Goal: Transaction & Acquisition: Book appointment/travel/reservation

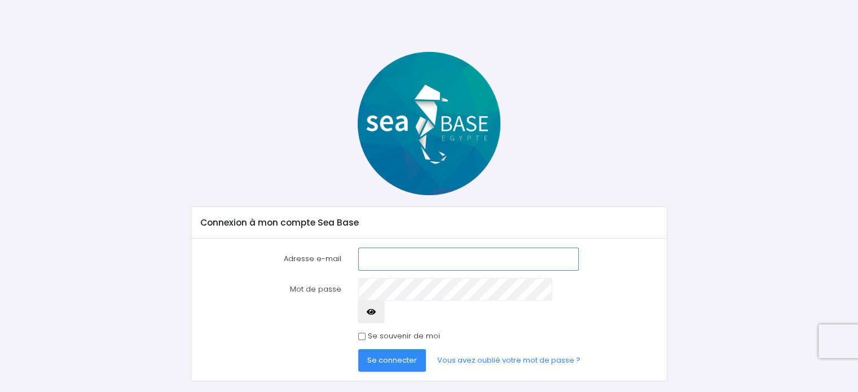
scroll to position [16, 0]
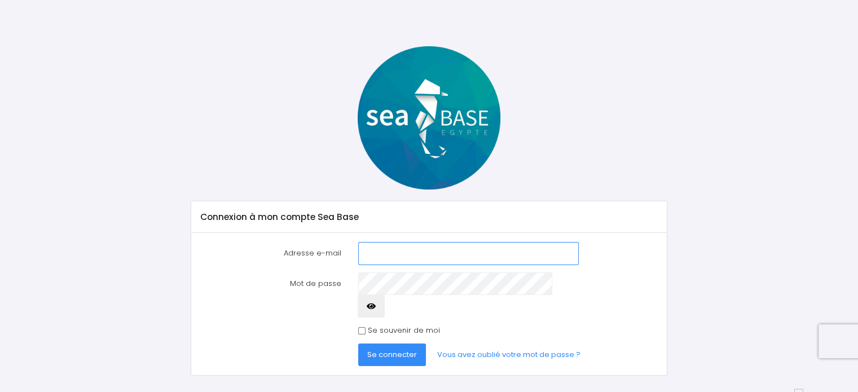
type input "[PERSON_NAME][EMAIL_ADDRESS][DOMAIN_NAME]"
click at [363, 327] on input "Se souvenir de moi" at bounding box center [361, 330] width 7 height 7
checkbox input "true"
click at [382, 343] on button "Se connecter" at bounding box center [392, 354] width 68 height 23
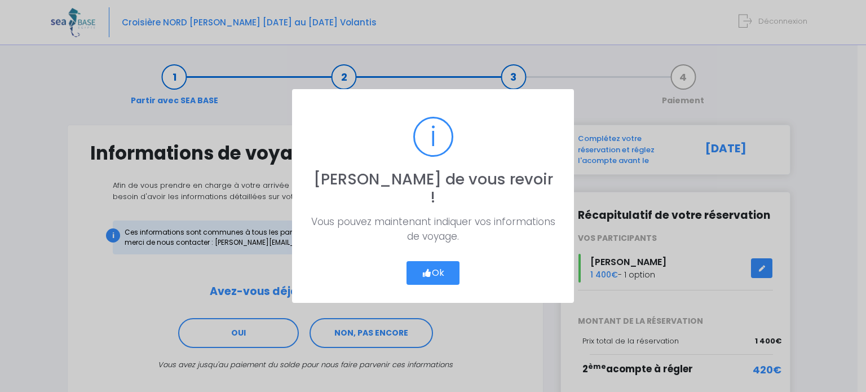
click at [439, 261] on button "Ok" at bounding box center [433, 273] width 53 height 24
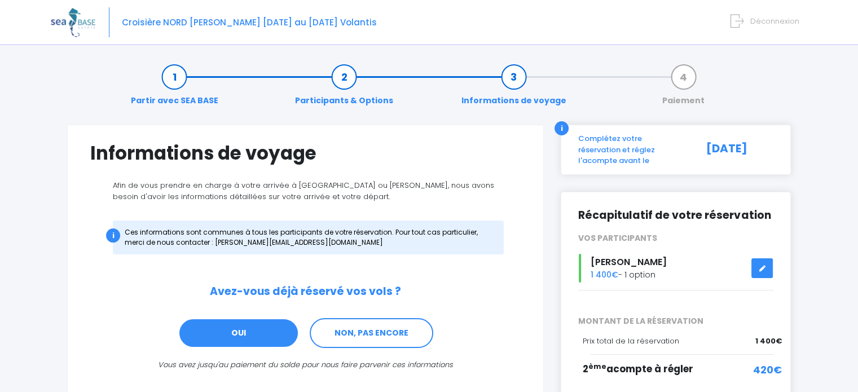
click at [224, 331] on link "OUI" at bounding box center [238, 333] width 121 height 30
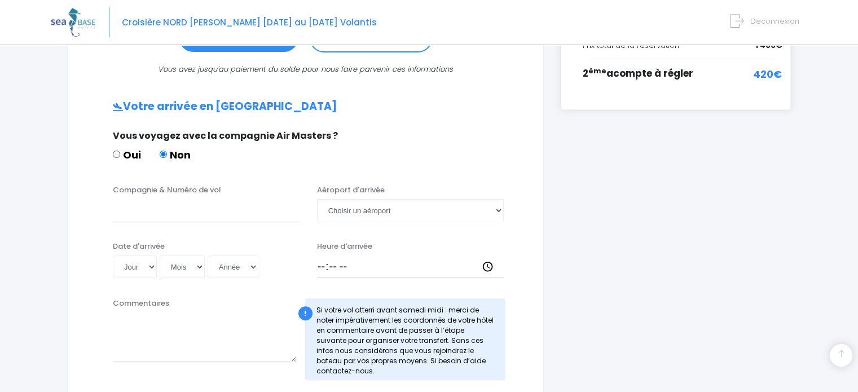
scroll to position [338, 0]
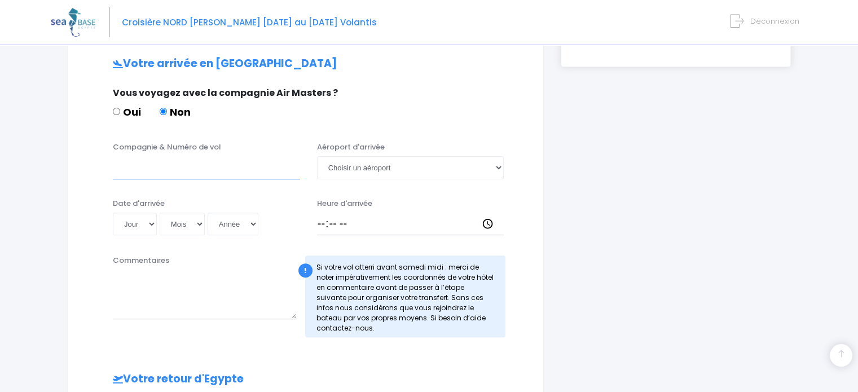
click at [160, 173] on input "Compagnie & Numéro de vol" at bounding box center [206, 167] width 187 height 23
type input "EASYJET EJU4765"
click at [496, 157] on select "Choisir un aéroport Hurghada Marsa Alam" at bounding box center [410, 167] width 187 height 23
select select "Hurghada"
click at [317, 156] on select "Choisir un aéroport Hurghada Marsa Alam" at bounding box center [410, 167] width 187 height 23
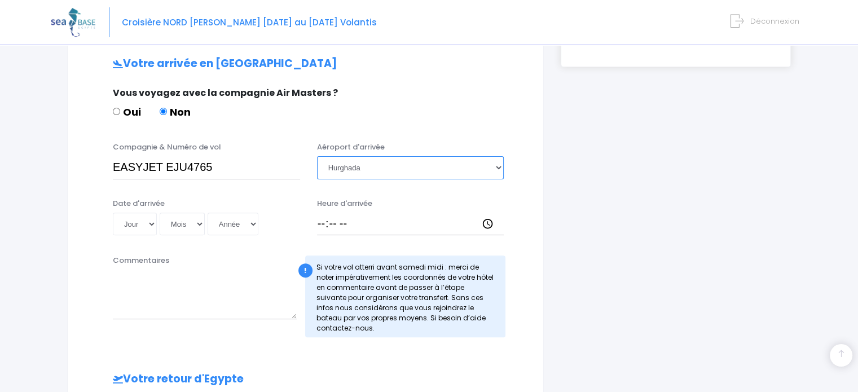
scroll to position [395, 0]
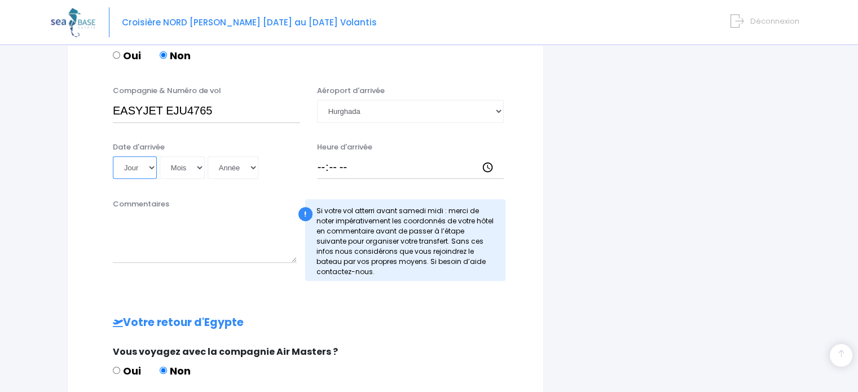
click at [151, 162] on select "Jour 01 02 03 04 05 06 07 08 09 10 11 12 13 14 15 16 17 18 19 20 21 22 23 24 25…" at bounding box center [135, 167] width 44 height 23
select select "02"
click at [113, 156] on select "Jour 01 02 03 04 05 06 07 08 09 10 11 12 13 14 15 16 17 18 19 20 21 22 23 24 25…" at bounding box center [135, 167] width 44 height 23
click at [197, 169] on select "Mois 01 02 03 04 05 06 07 08 09 10 11 12" at bounding box center [182, 167] width 45 height 23
select select "05"
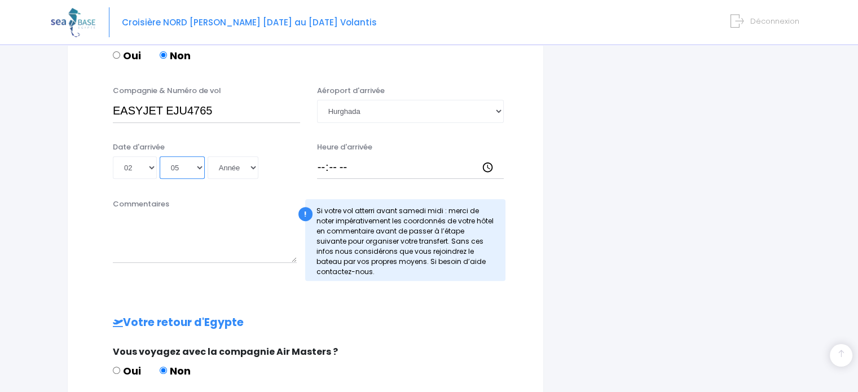
click at [160, 156] on select "Mois 01 02 03 04 05 06 07 08 09 10 11 12" at bounding box center [182, 167] width 45 height 23
click at [252, 161] on select "Année 2045 2044 2043 2042 2041 2040 2039 2038 2037 2036 2035 2034 2033 2032 203…" at bounding box center [233, 167] width 51 height 23
select select "2026"
click at [208, 156] on select "Année 2045 2044 2043 2042 2041 2040 2039 2038 2037 2036 2035 2034 2033 2032 203…" at bounding box center [233, 167] width 51 height 23
type input "2026-05-02"
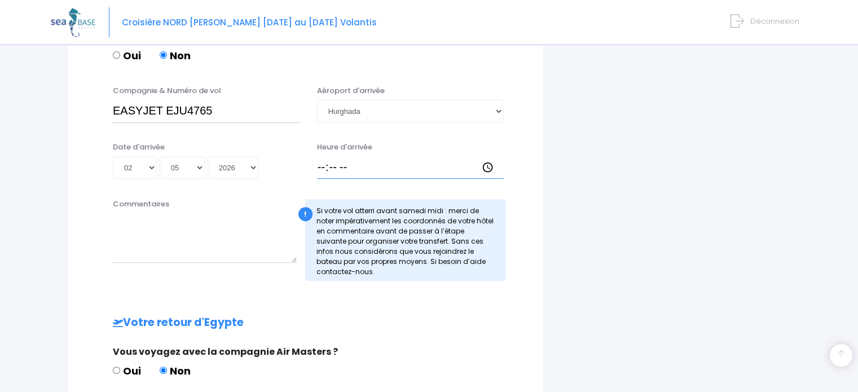
click at [318, 165] on input "Heure d'arrivée" at bounding box center [410, 167] width 187 height 23
click at [346, 166] on input "Heure d'arrivée" at bounding box center [410, 167] width 187 height 23
click at [494, 162] on input "Heure d'arrivée" at bounding box center [410, 167] width 187 height 23
click at [487, 166] on input "Heure d'arrivée" at bounding box center [410, 167] width 187 height 23
type input "17:15"
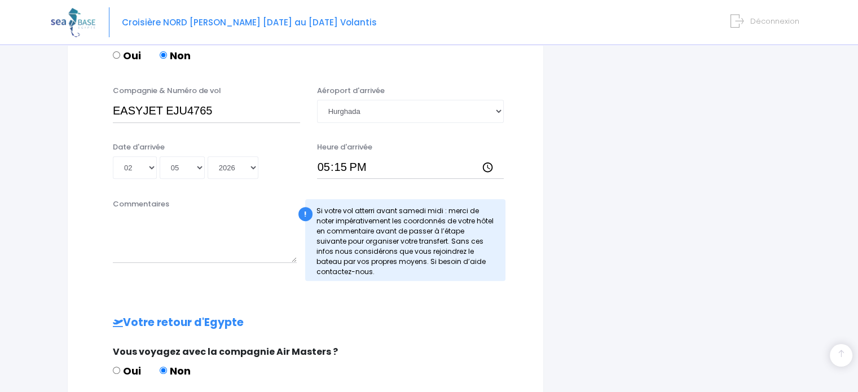
click at [583, 151] on div "i Complétez votre réservation et réglez l'acompte avant le 30/10/2025 Récapitul…" at bounding box center [675, 172] width 247 height 884
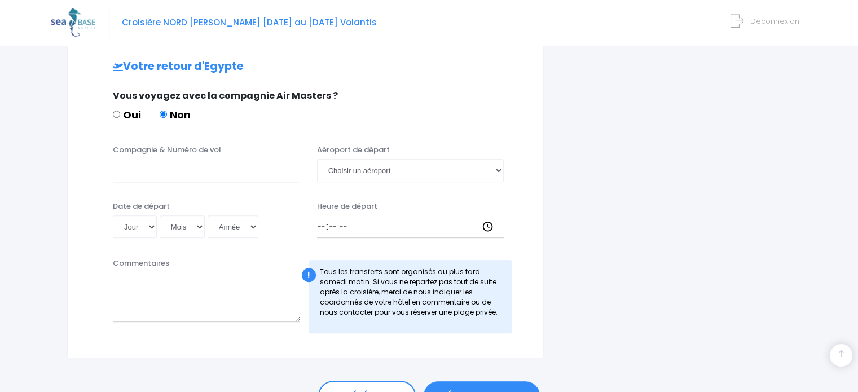
scroll to position [677, 0]
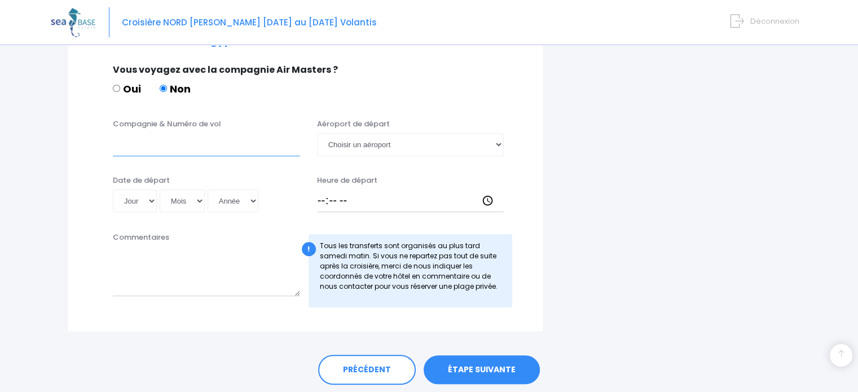
click at [135, 143] on input "Compagnie & Numéro de vol" at bounding box center [206, 144] width 187 height 23
type input "EASYJET 4766"
click at [396, 156] on div "Compagnie & Numéro de vol EASYJET 4766 Aéroport de départ Choisir un aéroport H…" at bounding box center [305, 140] width 447 height 45
click at [413, 147] on select "Choisir un aéroport Hurghada Marsa Alam" at bounding box center [410, 144] width 187 height 23
select select "Hurghada"
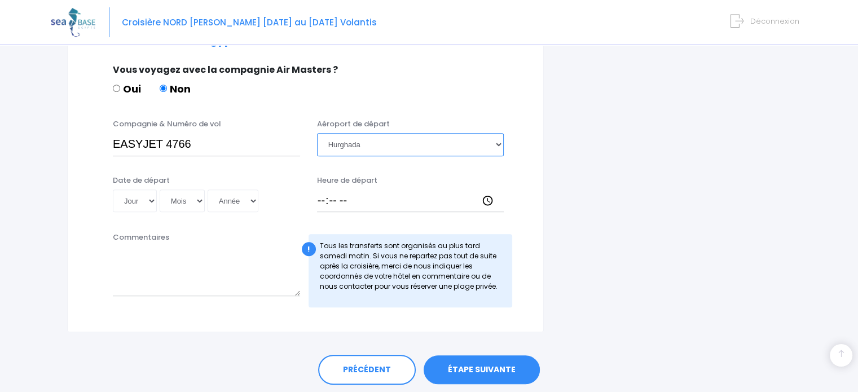
click at [317, 133] on select "Choisir un aéroport Hurghada Marsa Alam" at bounding box center [410, 144] width 187 height 23
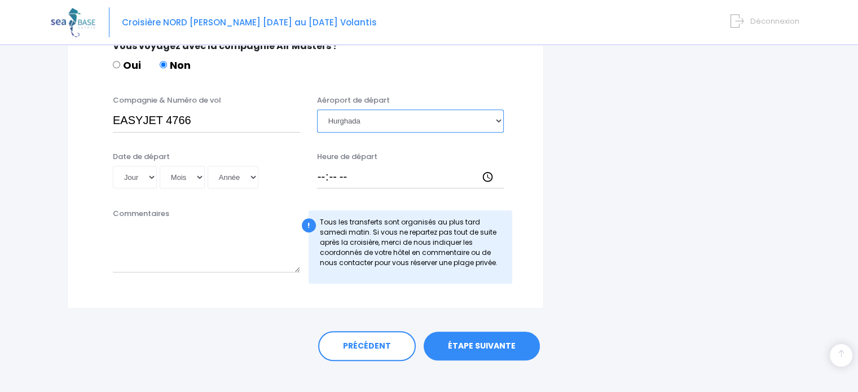
scroll to position [713, 0]
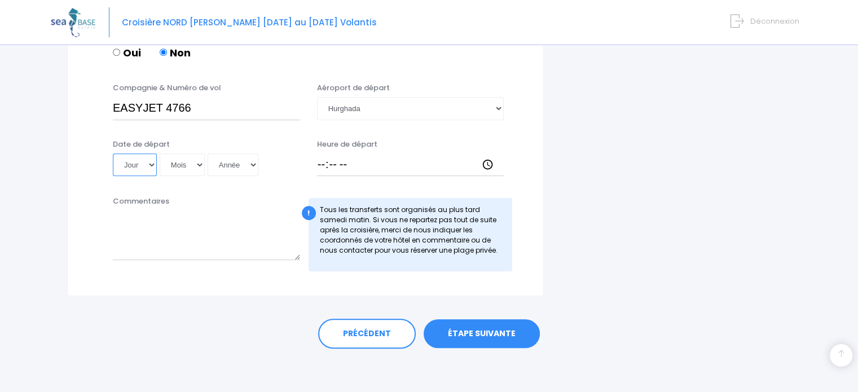
click at [153, 160] on select "Jour 01 02 03 04 05 06 07 08 09 10 11 12 13 14 15 16 17 18 19 20 21 22 23 24 25…" at bounding box center [135, 164] width 44 height 23
select select "09"
click at [113, 153] on select "Jour 01 02 03 04 05 06 07 08 09 10 11 12 13 14 15 16 17 18 19 20 21 22 23 24 25…" at bounding box center [135, 164] width 44 height 23
click at [195, 162] on select "Mois 01 02 03 04 05 06 07 08 09 10 11 12" at bounding box center [182, 164] width 45 height 23
select select "05"
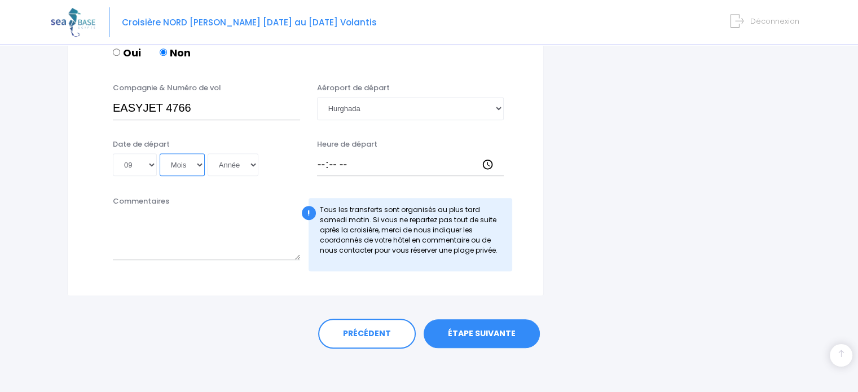
click at [160, 153] on select "Mois 01 02 03 04 05 06 07 08 09 10 11 12" at bounding box center [182, 164] width 45 height 23
click at [249, 166] on select "Année 2045 2044 2043 2042 2041 2040 2039 2038 2037 2036 2035 2034 2033 2032 203…" at bounding box center [233, 164] width 51 height 23
select select "2026"
click at [208, 153] on select "Année 2045 2044 2043 2042 2041 2040 2039 2038 2037 2036 2035 2034 2033 2032 203…" at bounding box center [233, 164] width 51 height 23
type input "2026-05-09"
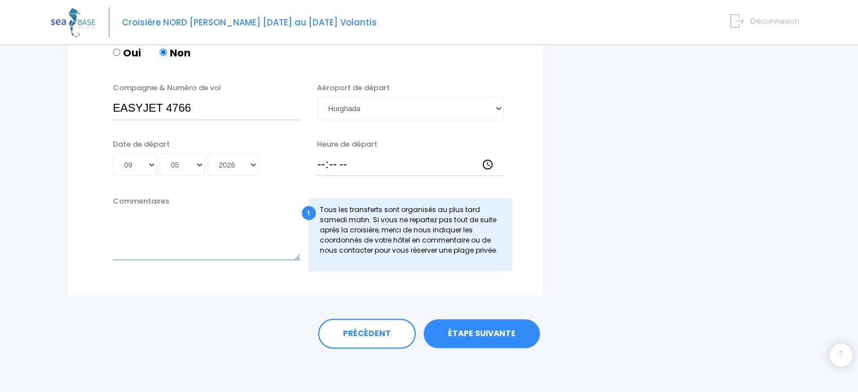
click at [255, 232] on textarea "Commentaires" at bounding box center [206, 235] width 187 height 50
click at [320, 154] on input "Heure de départ" at bounding box center [410, 164] width 187 height 23
click at [323, 163] on input "Heure de départ" at bounding box center [410, 164] width 187 height 23
click at [484, 160] on input "Heure de départ" at bounding box center [410, 164] width 187 height 23
type input "18:00"
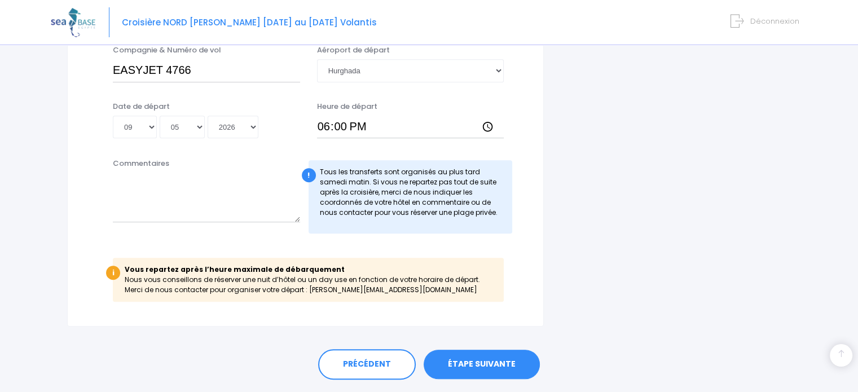
scroll to position [769, 0]
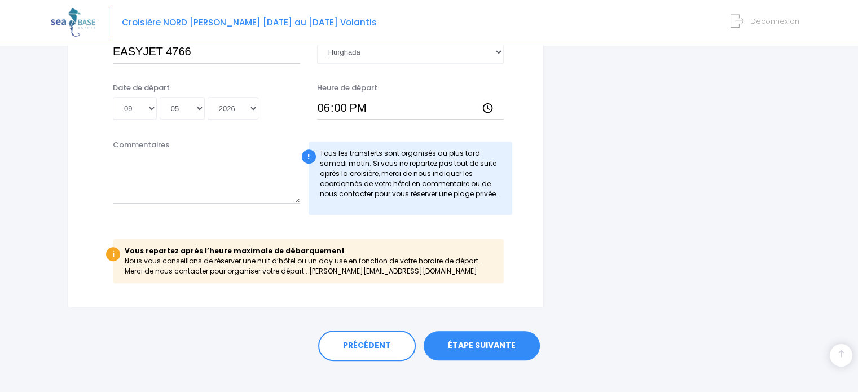
click at [496, 349] on link "ÉTAPE SUIVANTE" at bounding box center [482, 345] width 116 height 29
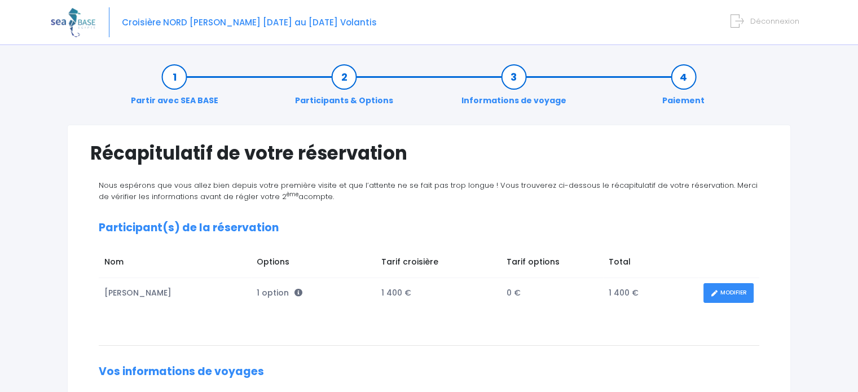
click at [350, 99] on link "Participants & Options" at bounding box center [343, 89] width 109 height 36
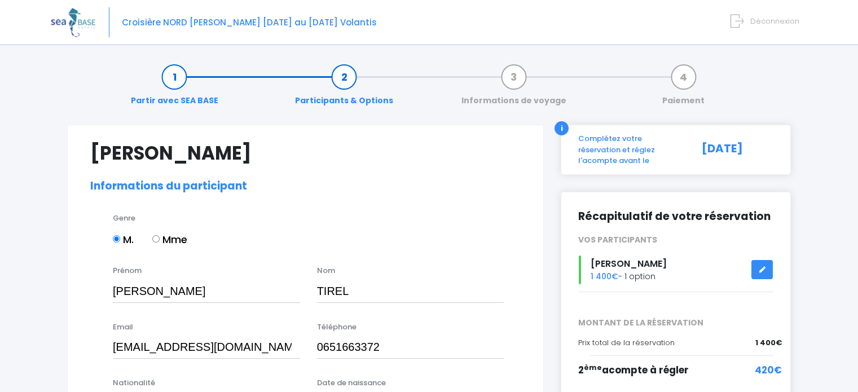
select select "N3"
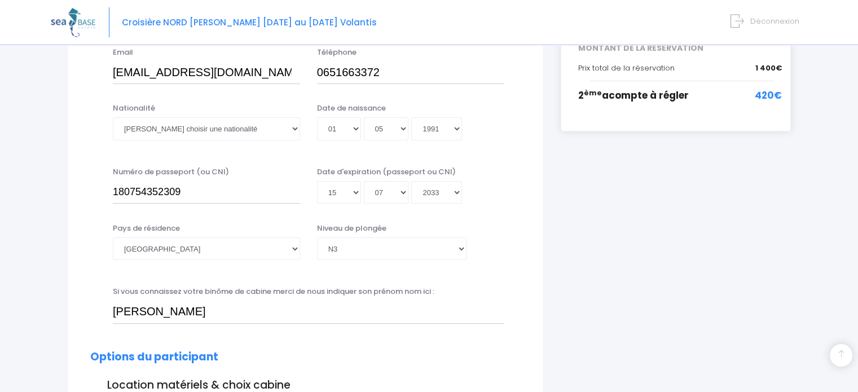
scroll to position [282, 0]
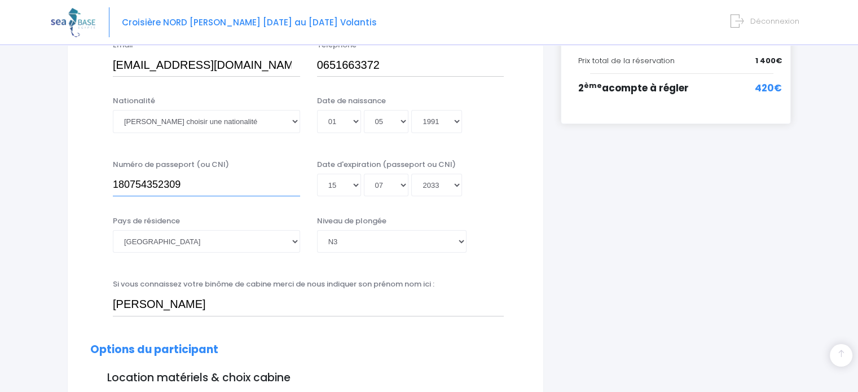
drag, startPoint x: 196, startPoint y: 184, endPoint x: 89, endPoint y: 173, distance: 107.1
click at [89, 173] on div "Numéro de passeport (ou CNI) 180754352309 Date d'expiration (passeport ou CNI) …" at bounding box center [305, 181] width 447 height 45
type input "25FD53599"
click at [527, 255] on div "Pays de résidence Afghanistan Afrique du Sud Albanie Algérie Allemagne Andorre …" at bounding box center [305, 241] width 447 height 52
click at [358, 188] on select "Jour 01 02 03 04 05 06 07 08 09 10 11 12 13 14 15 16 17 18 19 20 21 22 23 24 25…" at bounding box center [339, 185] width 44 height 23
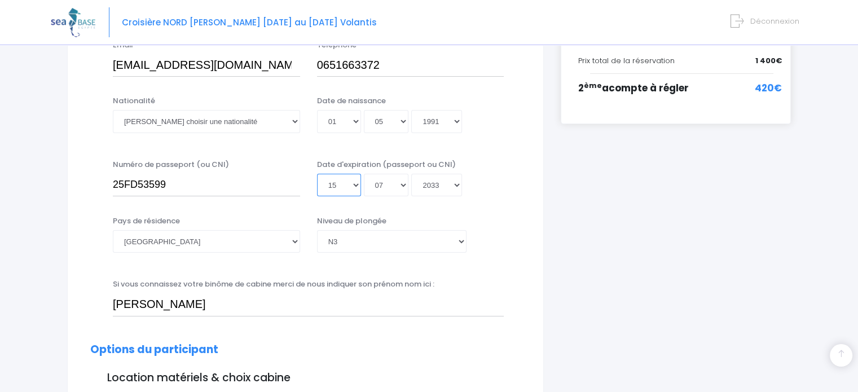
select select "04"
click at [317, 174] on select "Jour 01 02 03 04 05 06 07 08 09 10 11 12 13 14 15 16 17 18 19 20 21 22 23 24 25…" at bounding box center [339, 185] width 44 height 23
type input "2033-07-04"
click at [406, 187] on select "Mois 01 02 03 04 05 06 07 08 09 10 11 12" at bounding box center [386, 185] width 45 height 23
select select "09"
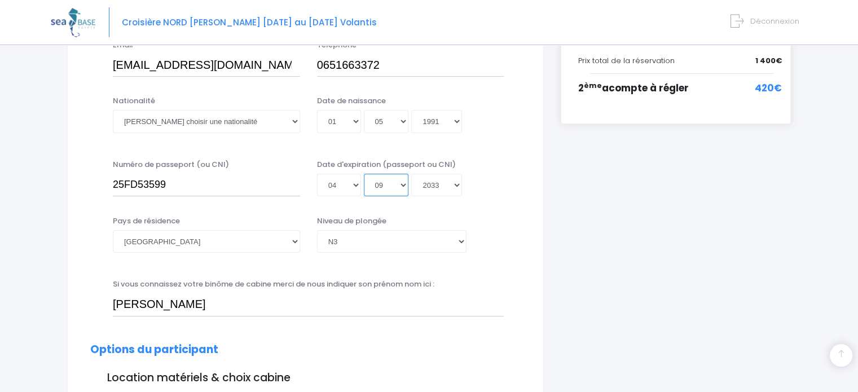
click at [364, 174] on select "Mois 01 02 03 04 05 06 07 08 09 10 11 12" at bounding box center [386, 185] width 45 height 23
type input "2033-09-04"
click at [457, 184] on select "Année 2045 2044 2043 2042 2041 2040 2039 2038 2037 2036 2035 2034 2033 2032 203…" at bounding box center [436, 185] width 51 height 23
select select "2035"
click at [411, 174] on select "Année 2045 2044 2043 2042 2041 2040 2039 2038 2037 2036 2035 2034 2033 2032 203…" at bounding box center [436, 185] width 51 height 23
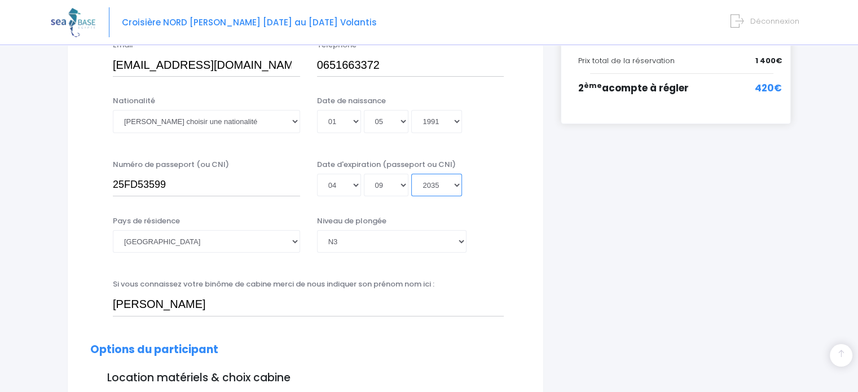
type input "2035-09-04"
click at [493, 221] on div "Niveau de plongée Veuillez choisir un niveau de plongée Non plongeur Junior OW …" at bounding box center [410, 233] width 187 height 37
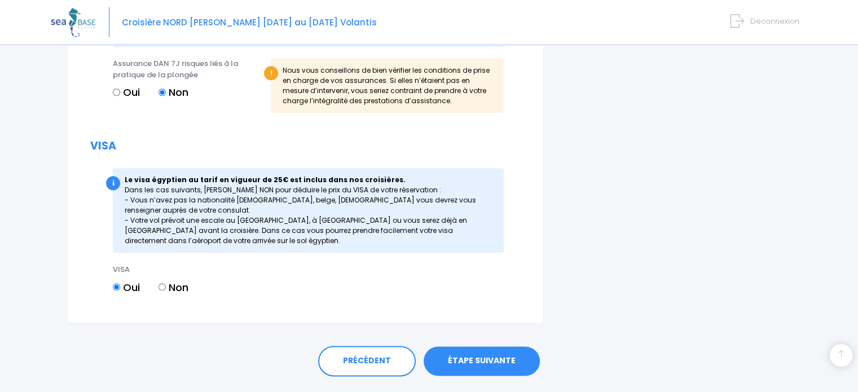
scroll to position [1394, 0]
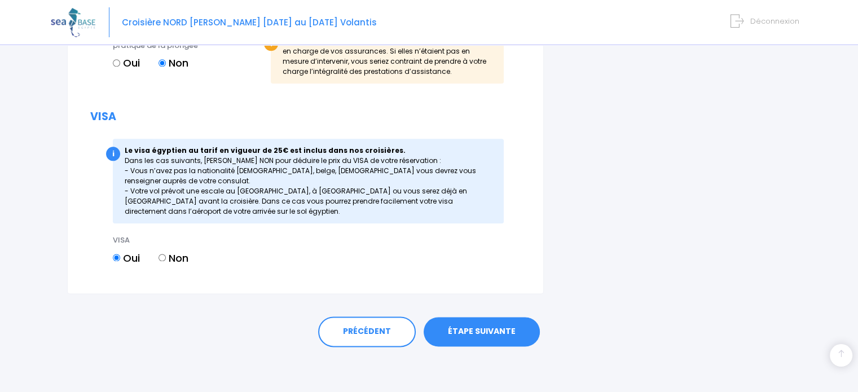
click at [477, 335] on link "ÉTAPE SUIVANTE" at bounding box center [482, 331] width 116 height 29
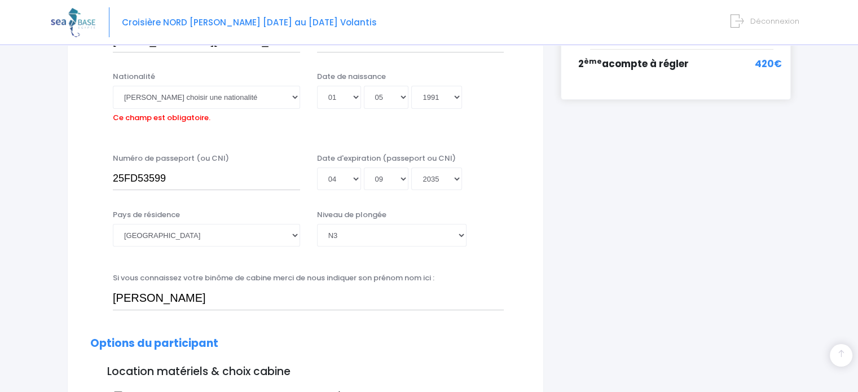
scroll to position [279, 0]
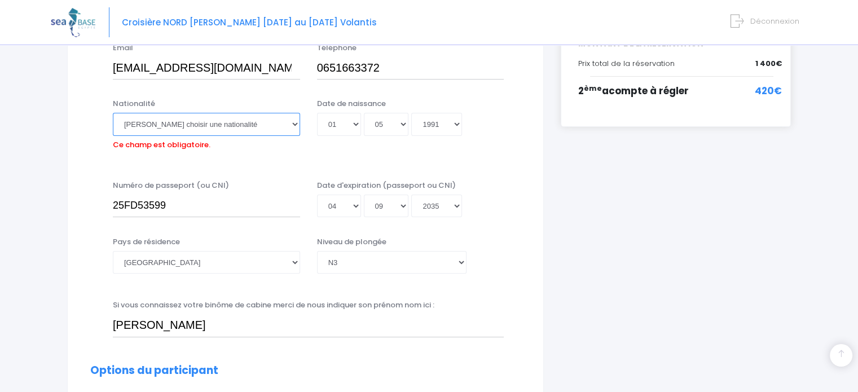
click at [285, 129] on select "Veuillez choisir une nationalité Afghane Albanaise Algerienne Allemande America…" at bounding box center [206, 124] width 187 height 23
click at [232, 128] on select "Veuillez choisir une nationalité Afghane Albanaise Algerienne Allemande America…" at bounding box center [206, 124] width 187 height 23
select select "Française"
click at [113, 113] on select "Veuillez choisir une nationalité Afghane Albanaise Algerienne Allemande America…" at bounding box center [206, 124] width 187 height 23
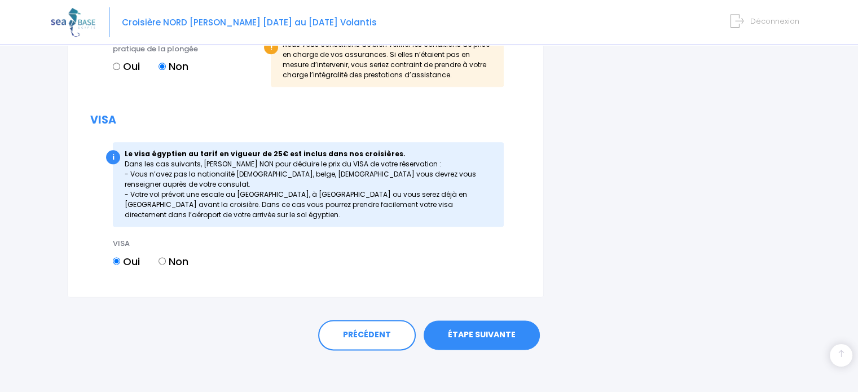
scroll to position [1394, 0]
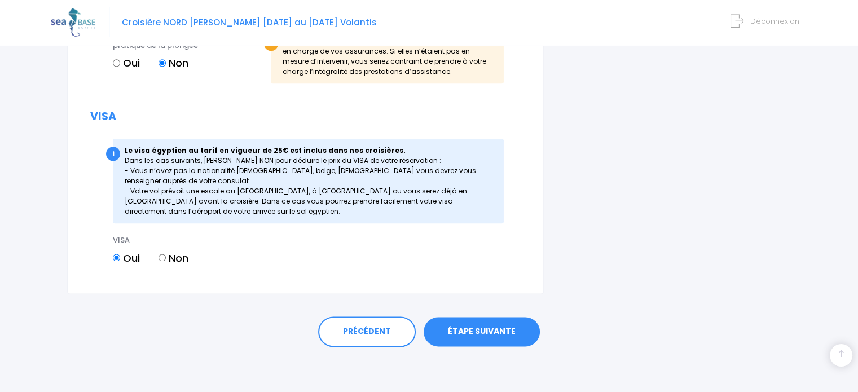
click at [488, 333] on link "ÉTAPE SUIVANTE" at bounding box center [482, 331] width 116 height 29
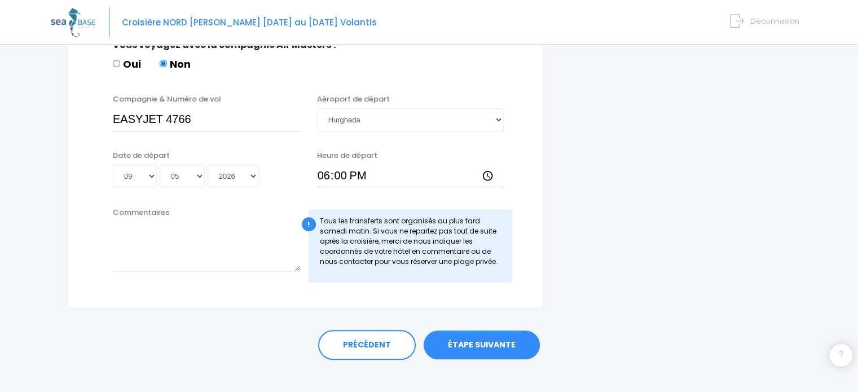
scroll to position [713, 0]
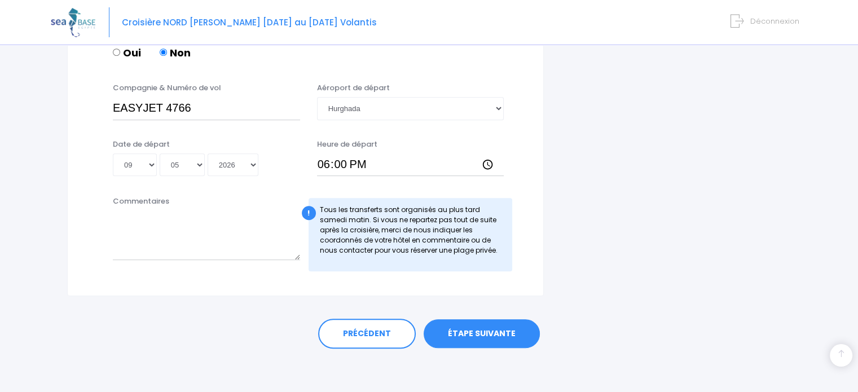
click at [499, 329] on link "ÉTAPE SUIVANTE" at bounding box center [482, 333] width 116 height 29
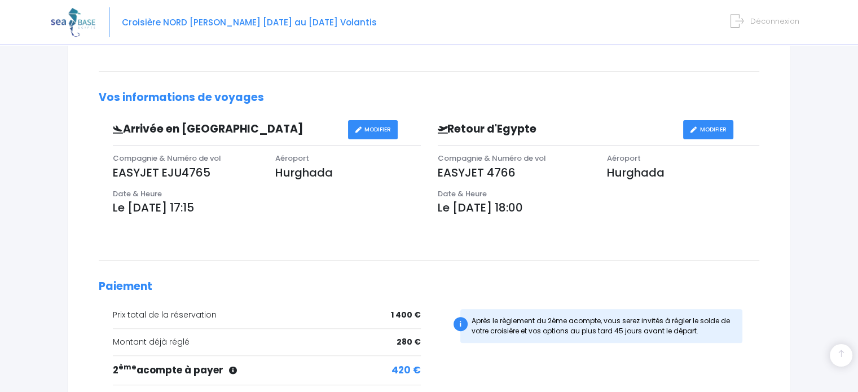
scroll to position [388, 0]
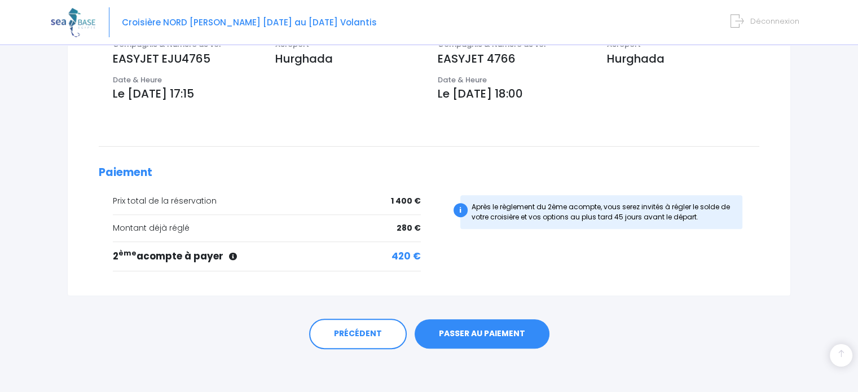
click at [483, 333] on link "PASSER AU PAIEMENT" at bounding box center [482, 333] width 135 height 29
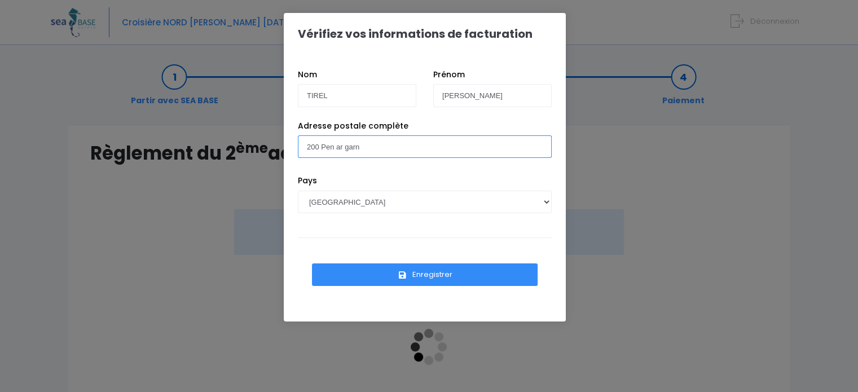
drag, startPoint x: 321, startPoint y: 150, endPoint x: 288, endPoint y: 150, distance: 32.7
click at [288, 150] on div "Nom TIREL Prénom Léo Adresse postale complète 200 Pen ar garn Pays AFGHANISTAN …" at bounding box center [425, 188] width 282 height 267
type input "Pen ar garn"
click at [449, 273] on button "Enregistrer" at bounding box center [425, 274] width 226 height 23
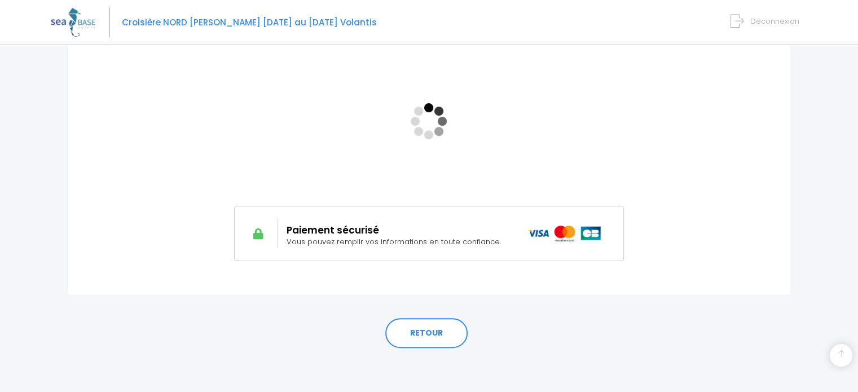
scroll to position [113, 0]
